Goal: Use online tool/utility

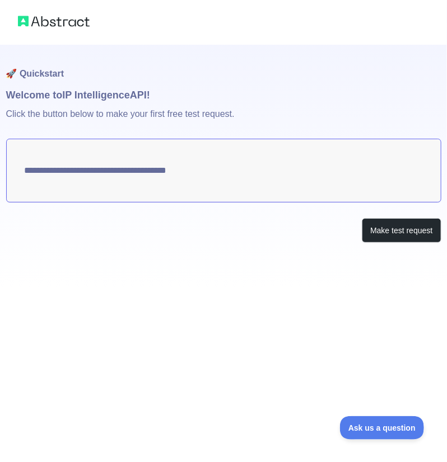
type textarea "**********"
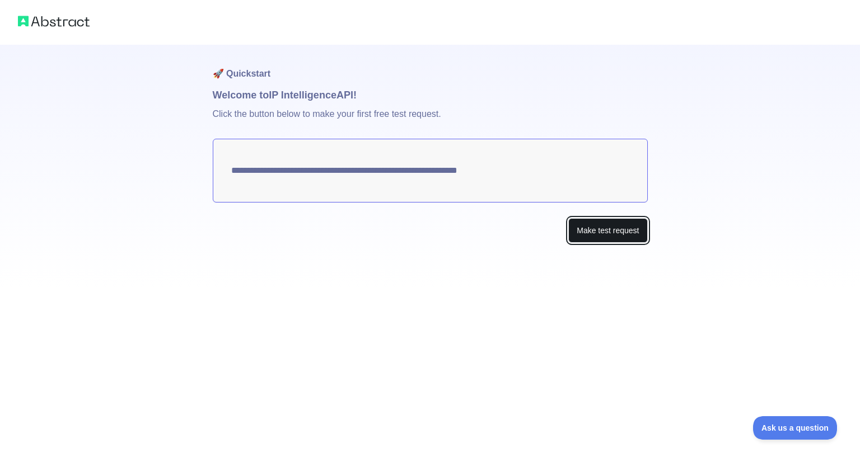
click at [622, 237] on button "Make test request" at bounding box center [607, 230] width 79 height 25
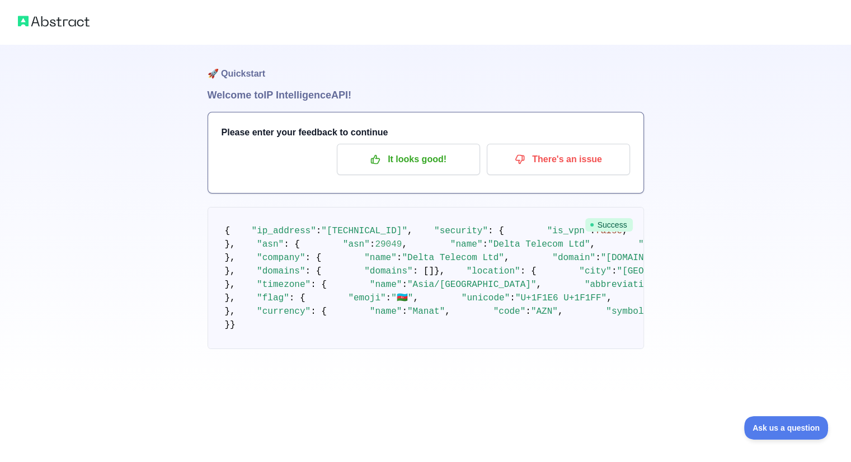
click at [76, 18] on img at bounding box center [54, 21] width 72 height 16
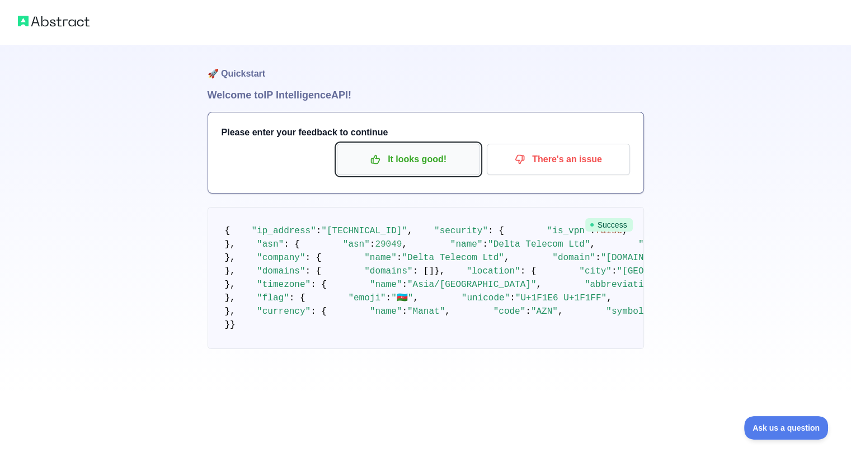
click at [437, 168] on p "It looks good!" at bounding box center [408, 159] width 126 height 19
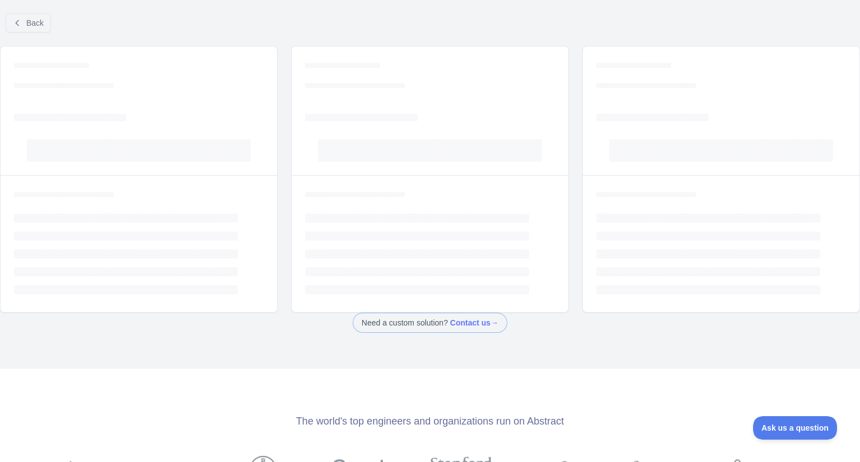
click at [405, 156] on rect at bounding box center [430, 150] width 224 height 22
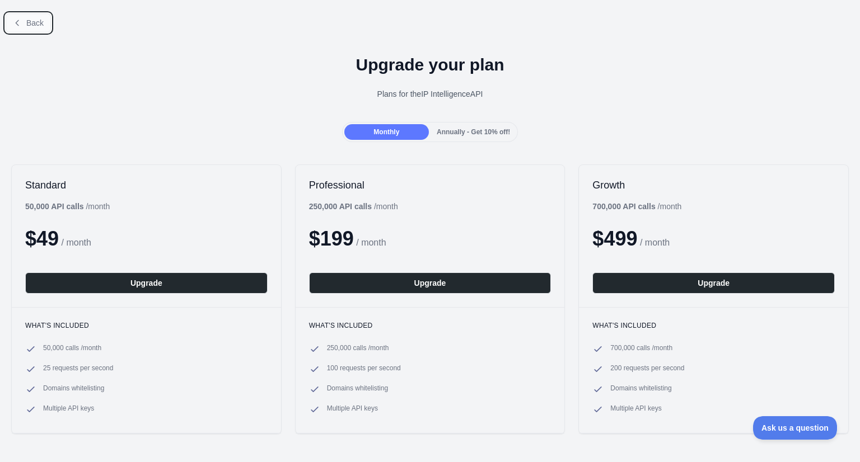
click at [23, 21] on button "Back" at bounding box center [28, 22] width 45 height 19
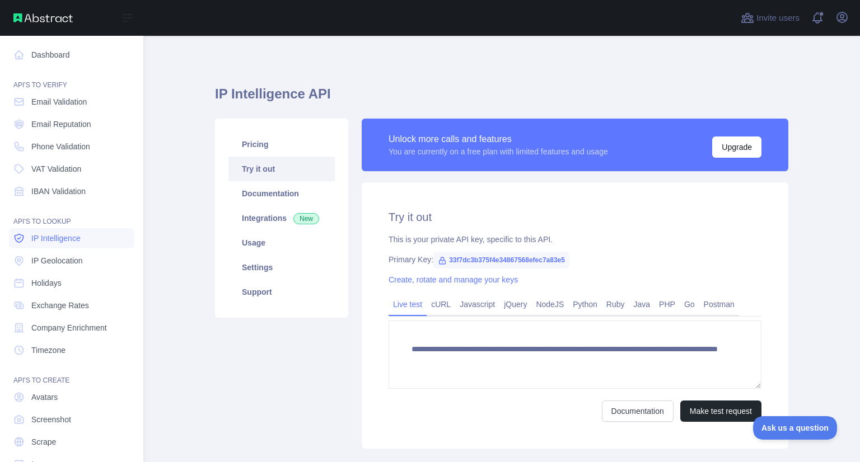
click at [74, 235] on span "IP Intelligence" at bounding box center [55, 238] width 49 height 11
click at [67, 253] on link "IP Geolocation" at bounding box center [71, 261] width 125 height 20
click at [67, 251] on link "IP Geolocation" at bounding box center [71, 261] width 125 height 20
click at [40, 9] on div "Open sidebar" at bounding box center [71, 18] width 143 height 36
click at [45, 16] on img at bounding box center [42, 17] width 59 height 9
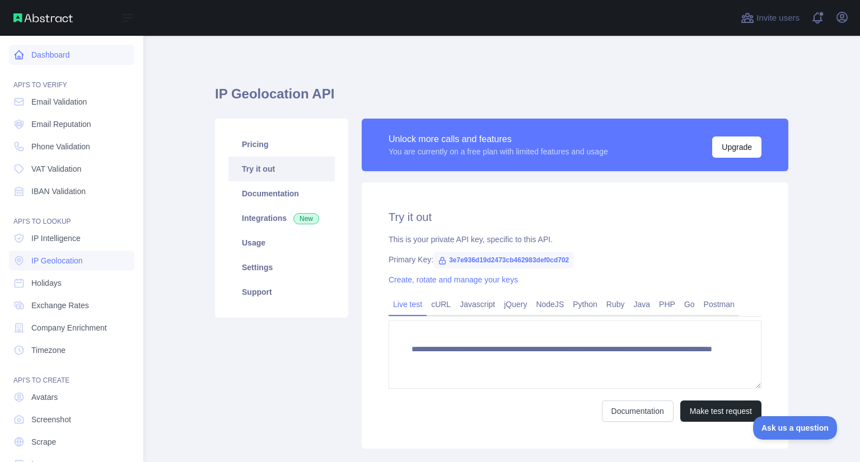
click at [54, 50] on link "Dashboard" at bounding box center [71, 55] width 125 height 20
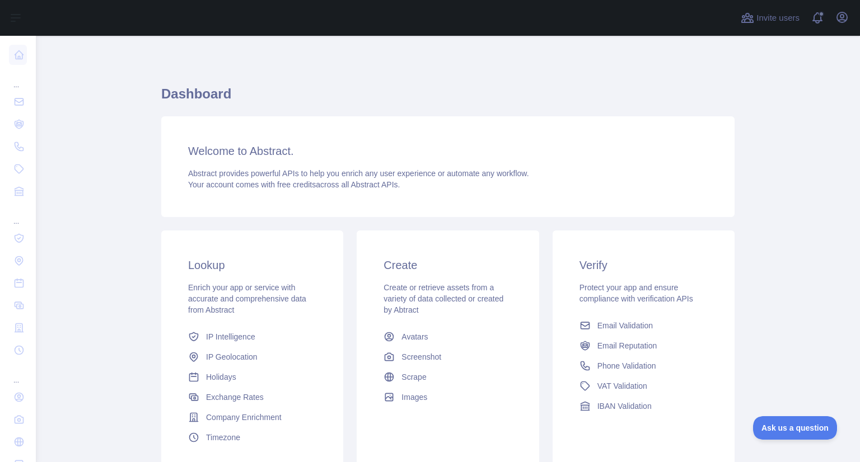
scroll to position [95, 0]
click at [289, 341] on link "IP Intelligence" at bounding box center [252, 337] width 137 height 20
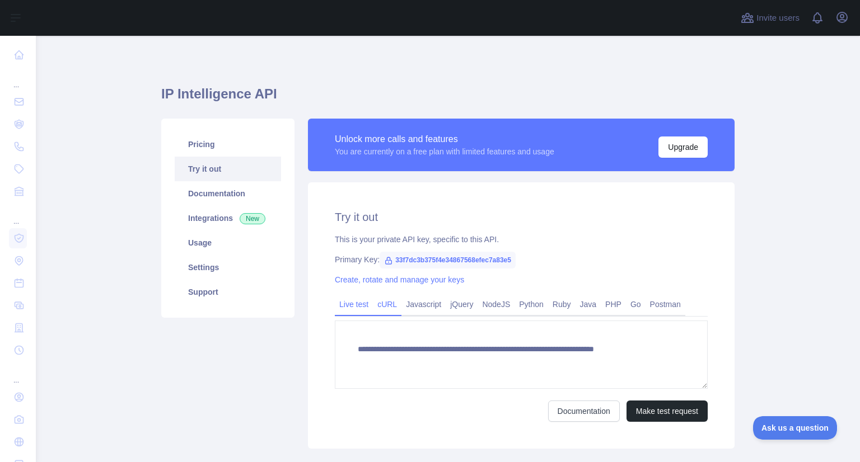
type textarea "**********"
click at [393, 309] on link "cURL" at bounding box center [387, 304] width 29 height 18
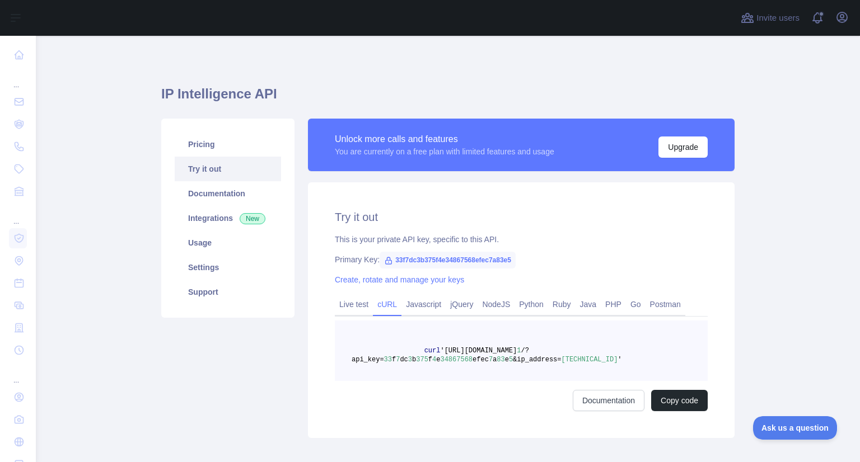
click at [562, 357] on span "85.132.31.134" at bounding box center [589, 360] width 57 height 8
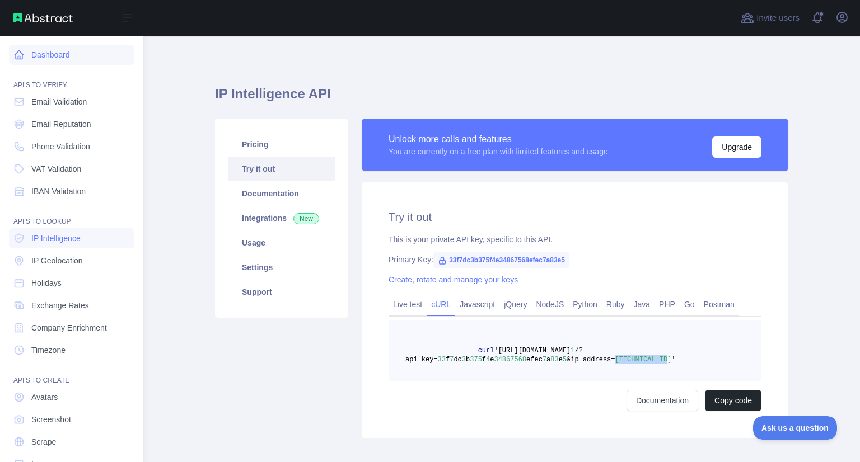
click at [40, 54] on link "Dashboard" at bounding box center [71, 55] width 125 height 20
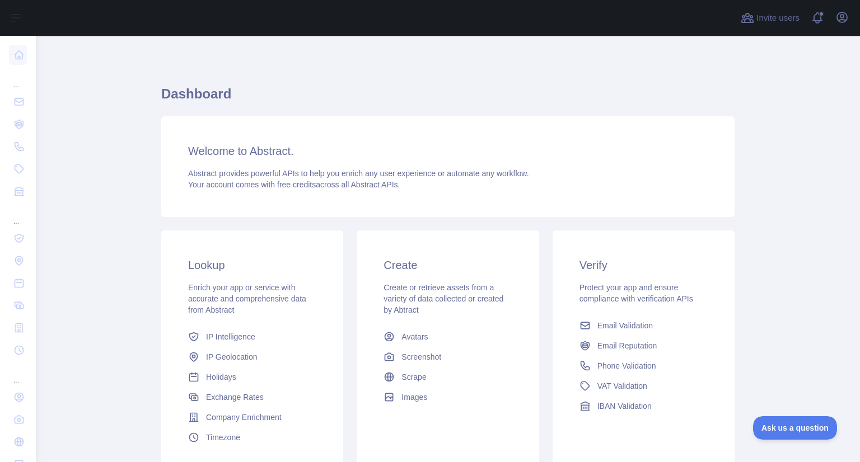
click at [642, 64] on div "Dashboard Welcome to Abstract. Abstract provides powerful APIs to help you enri…" at bounding box center [447, 277] width 573 height 428
